Goal: Task Accomplishment & Management: Manage account settings

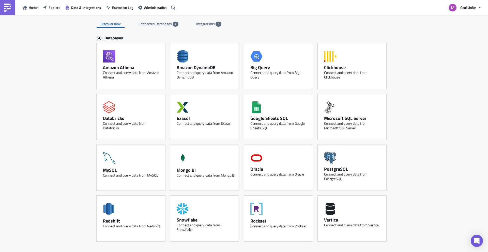
click at [149, 25] on span "Connected Databases" at bounding box center [156, 23] width 34 height 5
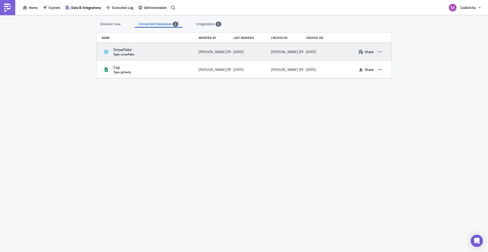
click at [134, 55] on div "Type: snowflake" at bounding box center [154, 54] width 83 height 4
click at [379, 54] on button "button" at bounding box center [380, 52] width 8 height 8
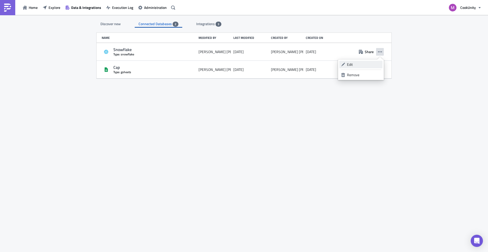
click at [354, 64] on div "Edit" at bounding box center [364, 64] width 34 height 5
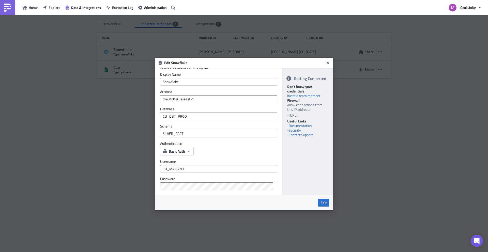
scroll to position [27, 0]
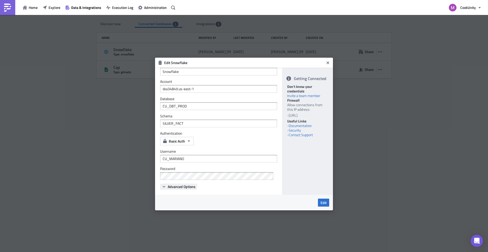
click at [179, 186] on span "Advanced Options" at bounding box center [182, 186] width 28 height 5
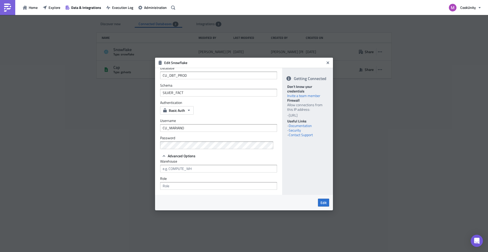
scroll to position [62, 0]
click at [174, 187] on div "If your database is located within a VPN, VPC, or behind your company's firewal…" at bounding box center [218, 131] width 127 height 127
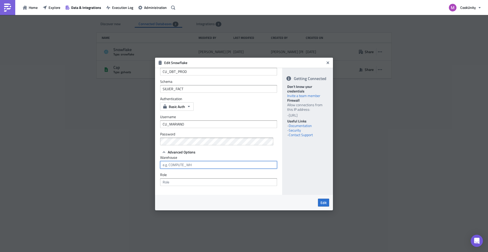
click at [195, 164] on input "text" at bounding box center [218, 165] width 117 height 8
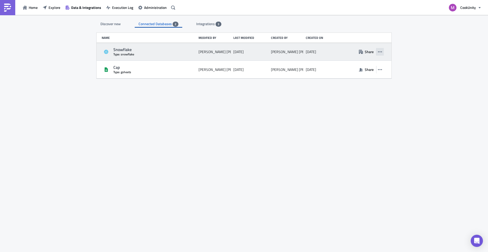
click at [380, 51] on icon "button" at bounding box center [380, 51] width 4 height 1
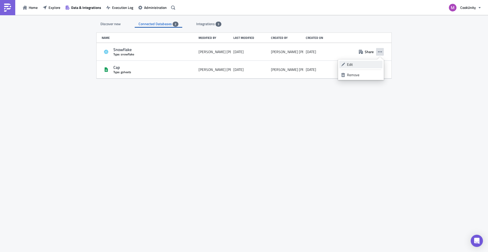
click at [367, 64] on div "Edit" at bounding box center [364, 64] width 34 height 5
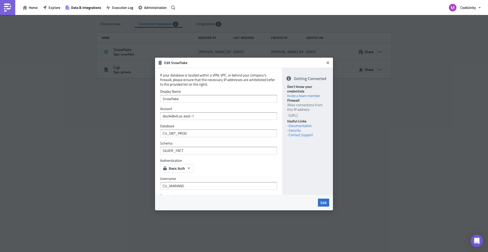
scroll to position [27, 0]
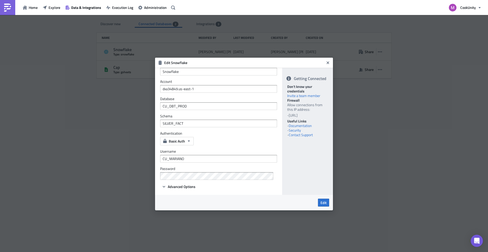
click at [207, 170] on label "Password" at bounding box center [218, 169] width 117 height 5
click at [186, 184] on span "Advanced Options" at bounding box center [182, 186] width 28 height 5
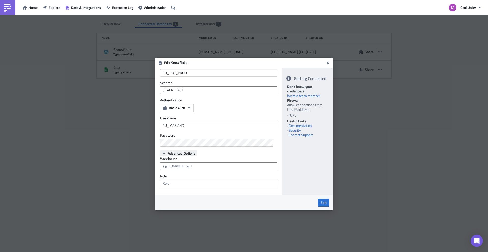
scroll to position [62, 0]
click at [186, 165] on input "text" at bounding box center [218, 165] width 117 height 8
type input "R"
type input "READ_ONLY"
type input "CU_PLATFORM"
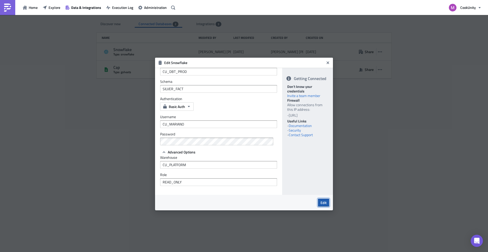
click at [327, 204] on button "Edit" at bounding box center [323, 203] width 11 height 8
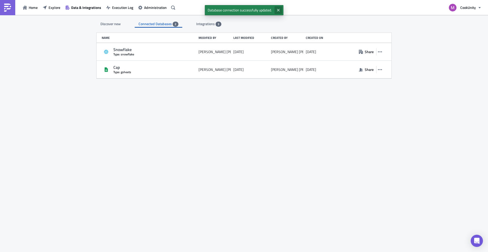
click at [280, 10] on icon "Close" at bounding box center [278, 10] width 4 height 4
